Goal: Navigation & Orientation: Find specific page/section

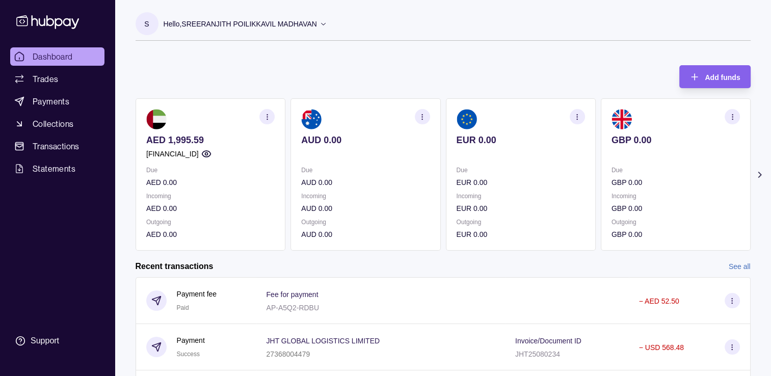
click at [216, 58] on div "Add funds AED 1,995.59 [FINANCIAL_ID] Due AED 0.00 Incoming AED 0.00 Outgoing A…" at bounding box center [443, 153] width 615 height 196
click at [212, 171] on p "Due" at bounding box center [210, 170] width 128 height 11
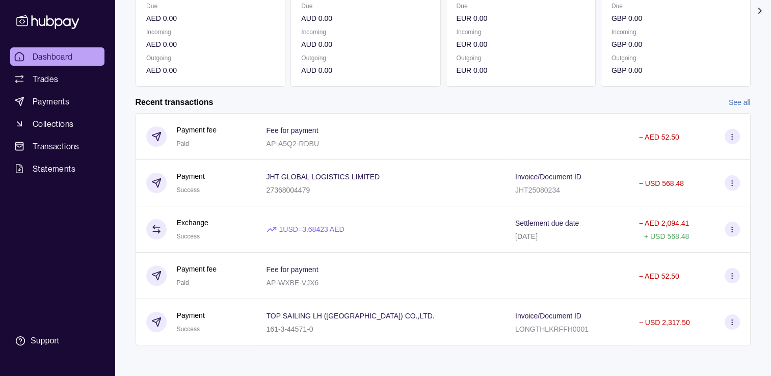
scroll to position [167, 0]
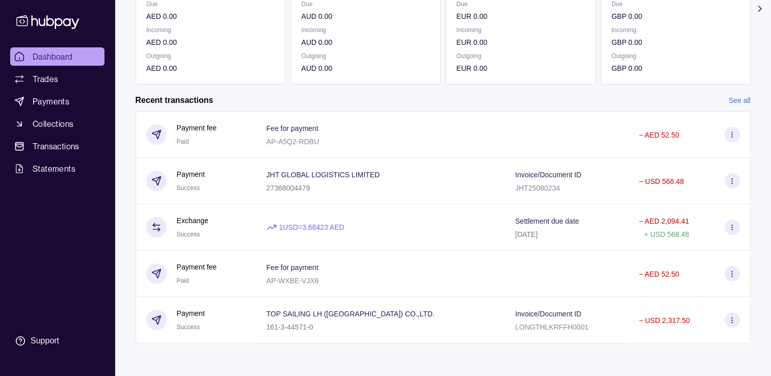
click at [731, 96] on link "See all" at bounding box center [740, 100] width 22 height 11
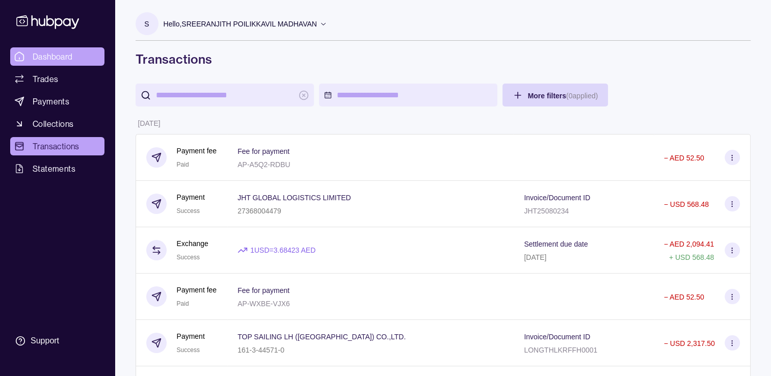
click at [69, 57] on span "Dashboard" at bounding box center [53, 56] width 40 height 12
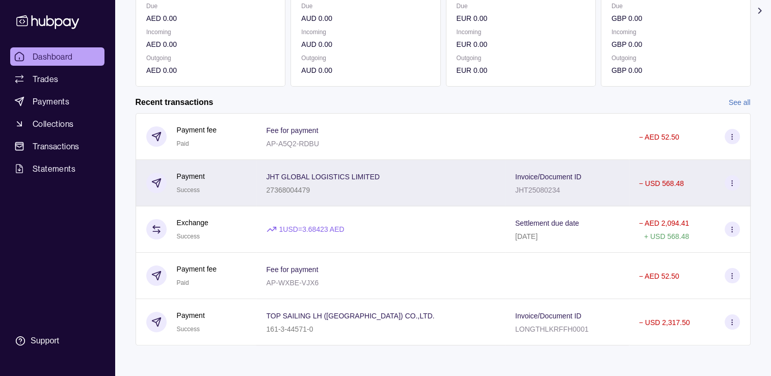
scroll to position [167, 0]
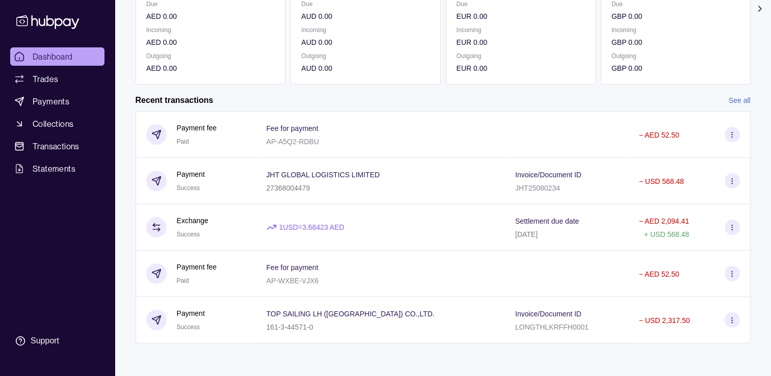
click at [727, 101] on div "Recent transactions See all" at bounding box center [443, 100] width 615 height 11
click at [734, 95] on link "See all" at bounding box center [740, 100] width 22 height 11
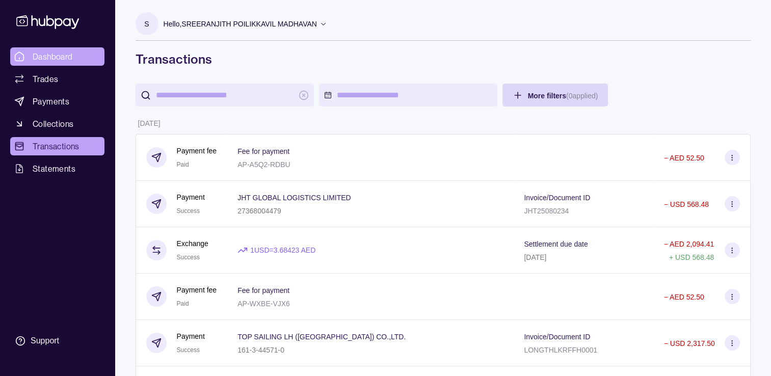
click at [41, 62] on span "Dashboard" at bounding box center [53, 56] width 40 height 12
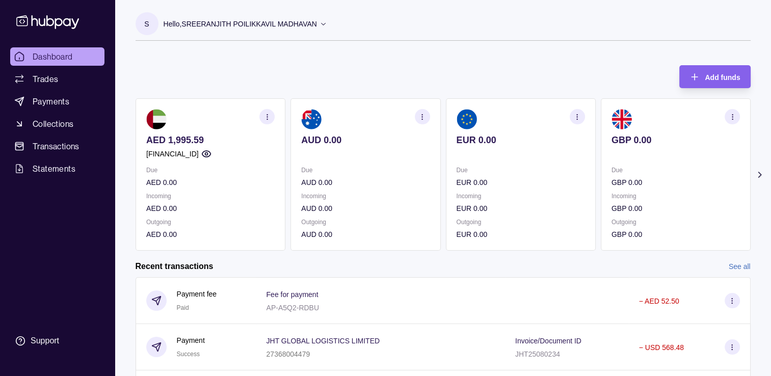
click at [738, 263] on link "See all" at bounding box center [740, 266] width 22 height 11
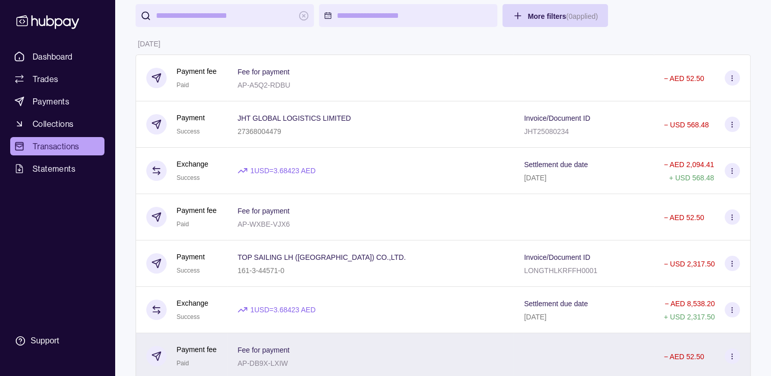
scroll to position [204, 0]
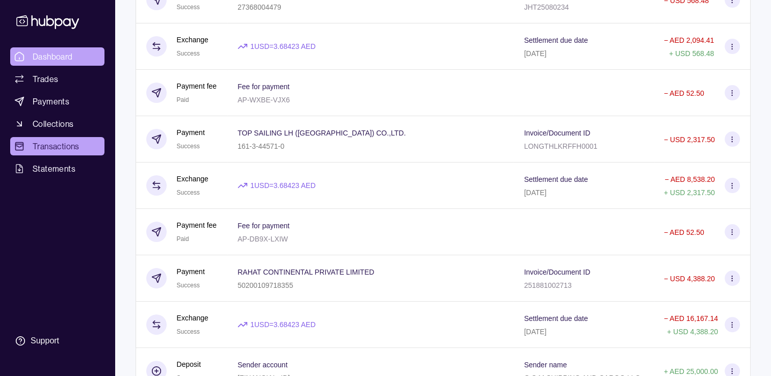
click at [50, 58] on span "Dashboard" at bounding box center [53, 56] width 40 height 12
